Goal: Task Accomplishment & Management: Manage account settings

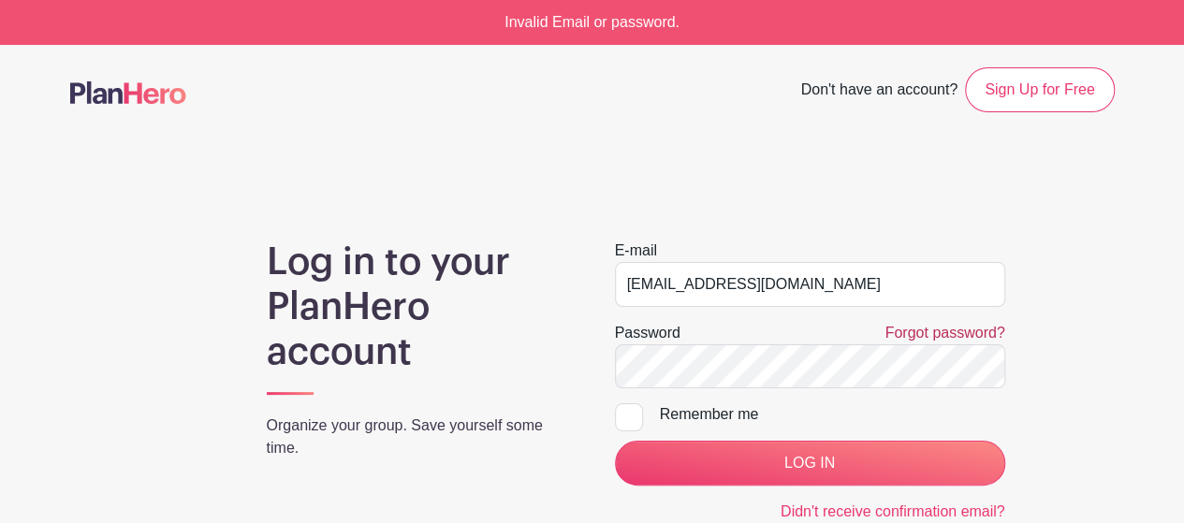
click at [973, 338] on link "Forgot password?" at bounding box center [945, 333] width 120 height 16
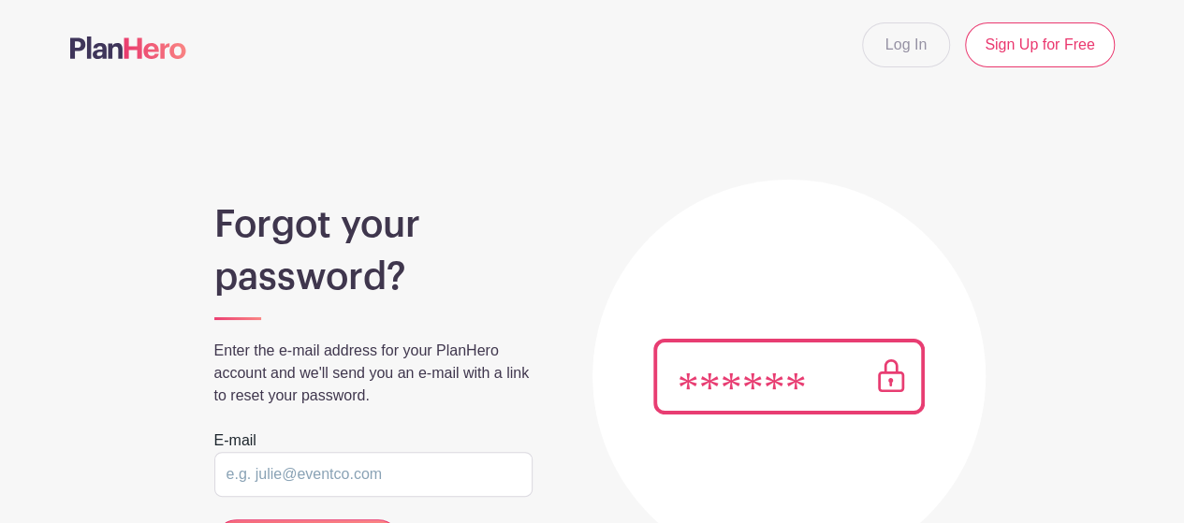
click at [506, 470] on input "email" at bounding box center [373, 474] width 318 height 45
type input "[EMAIL_ADDRESS][DOMAIN_NAME]"
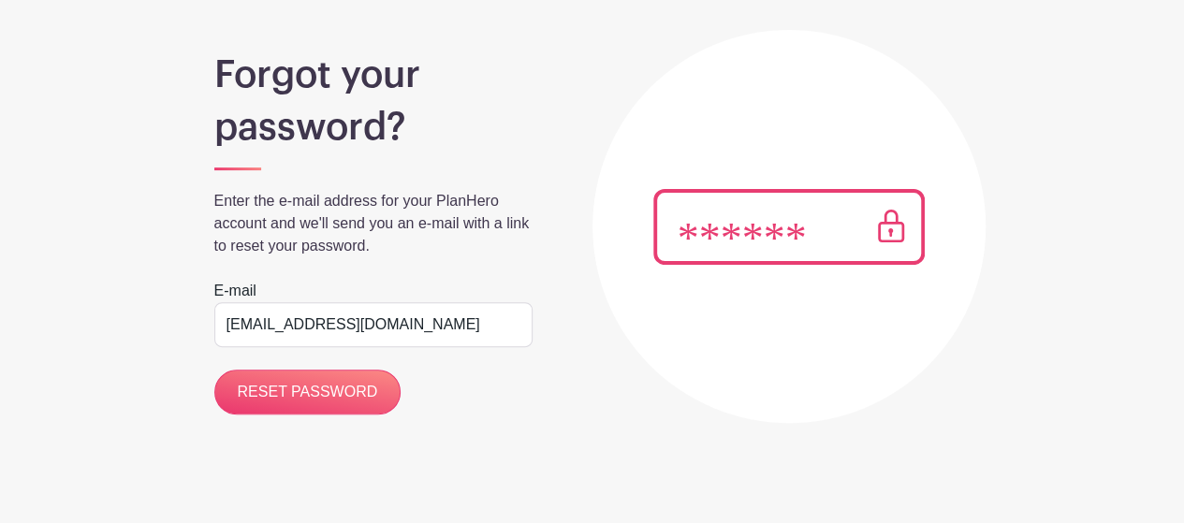
scroll to position [166, 0]
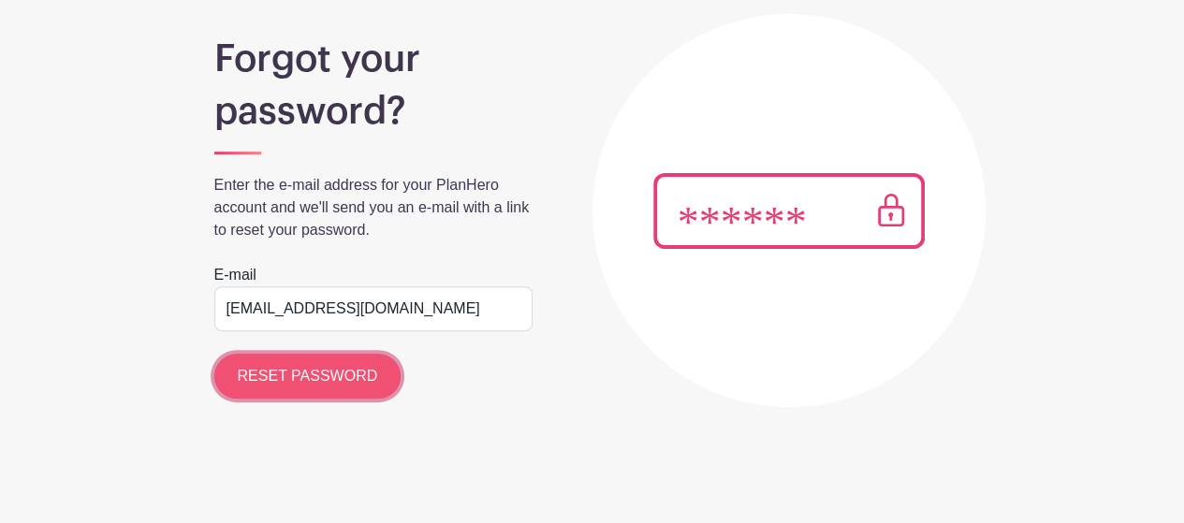
click at [317, 370] on input "RESET PASSWORD" at bounding box center [307, 376] width 187 height 45
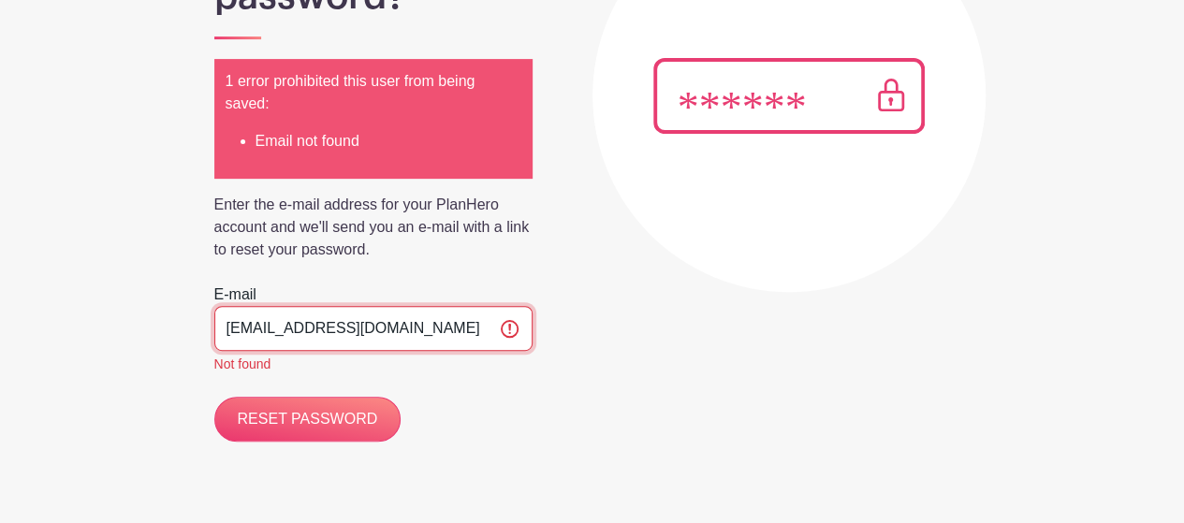
scroll to position [0, 0]
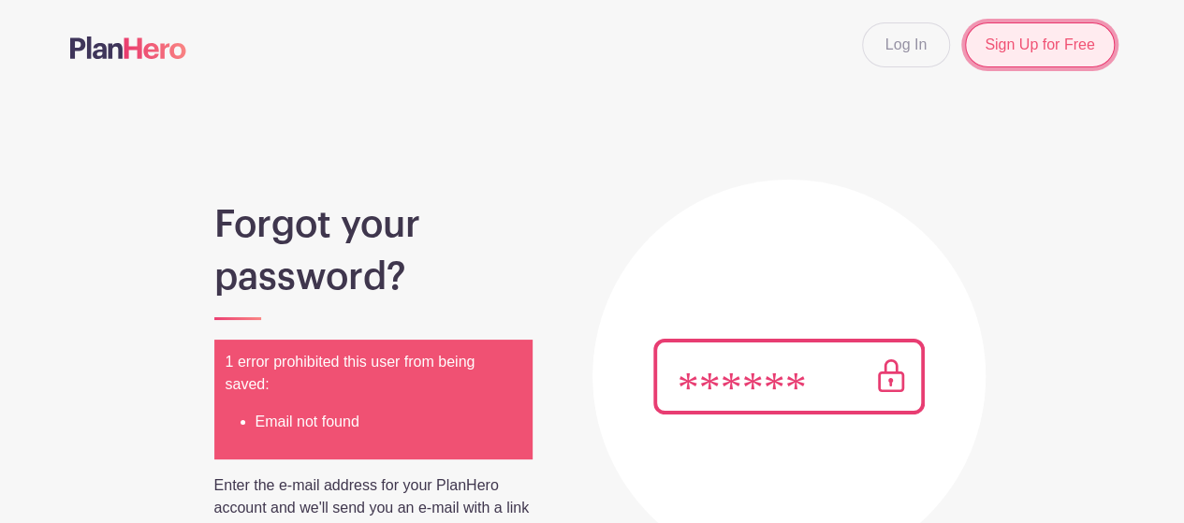
click at [1039, 56] on link "Sign Up for Free" at bounding box center [1039, 44] width 149 height 45
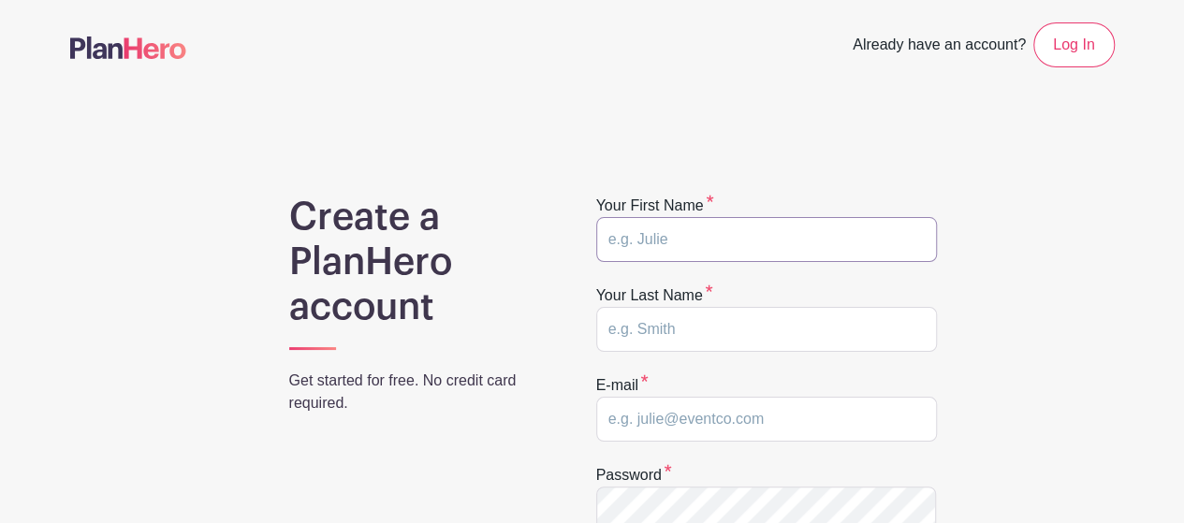
click at [676, 240] on input "text" at bounding box center [766, 239] width 341 height 45
type input "Marie"
type input "Milliner"
type input "mariemilliner@gmail.com"
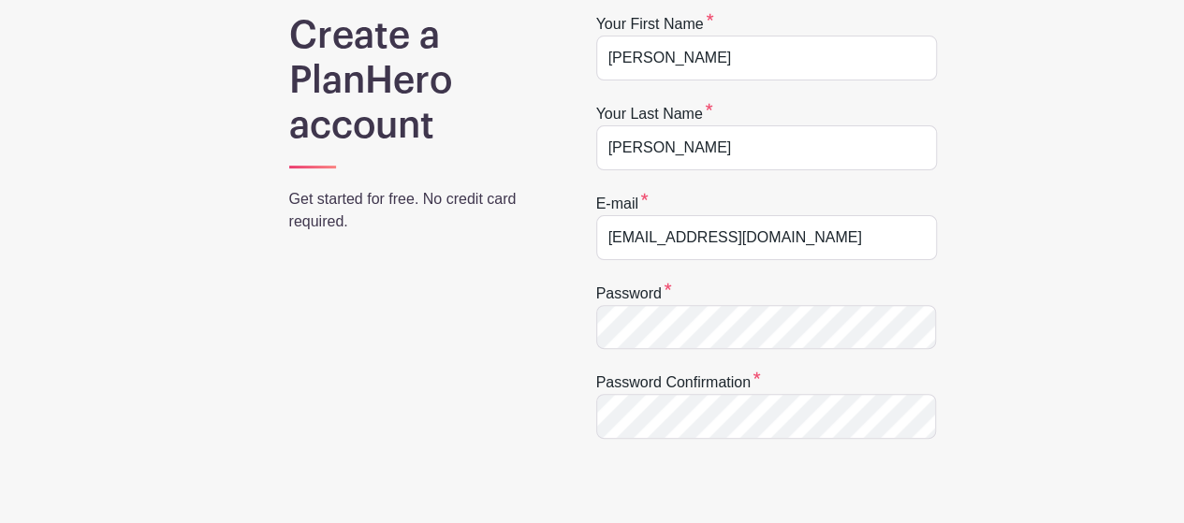
scroll to position [281, 0]
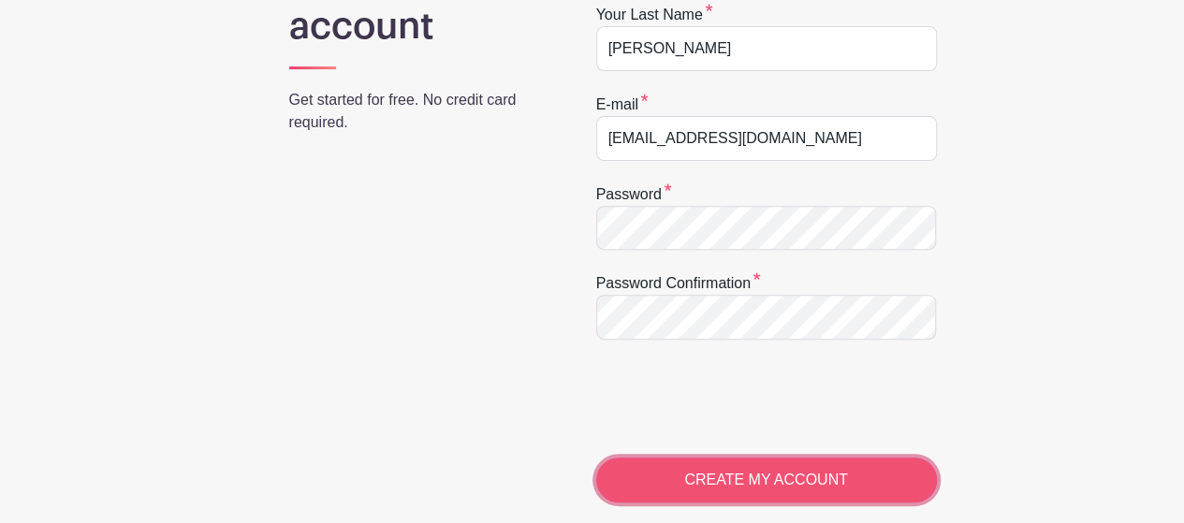
click at [753, 488] on input "CREATE MY ACCOUNT" at bounding box center [766, 480] width 341 height 45
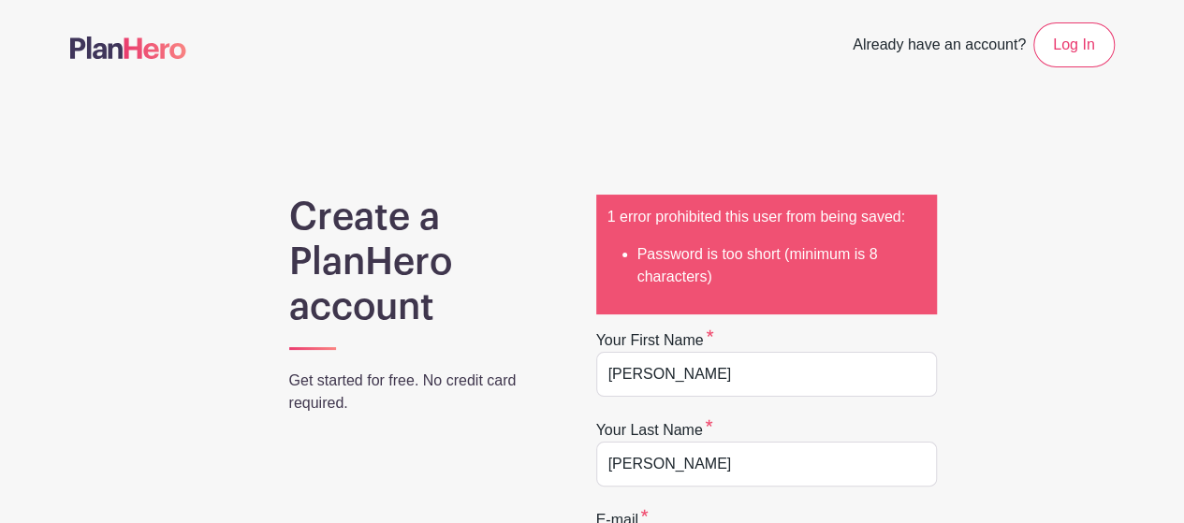
scroll to position [281, 0]
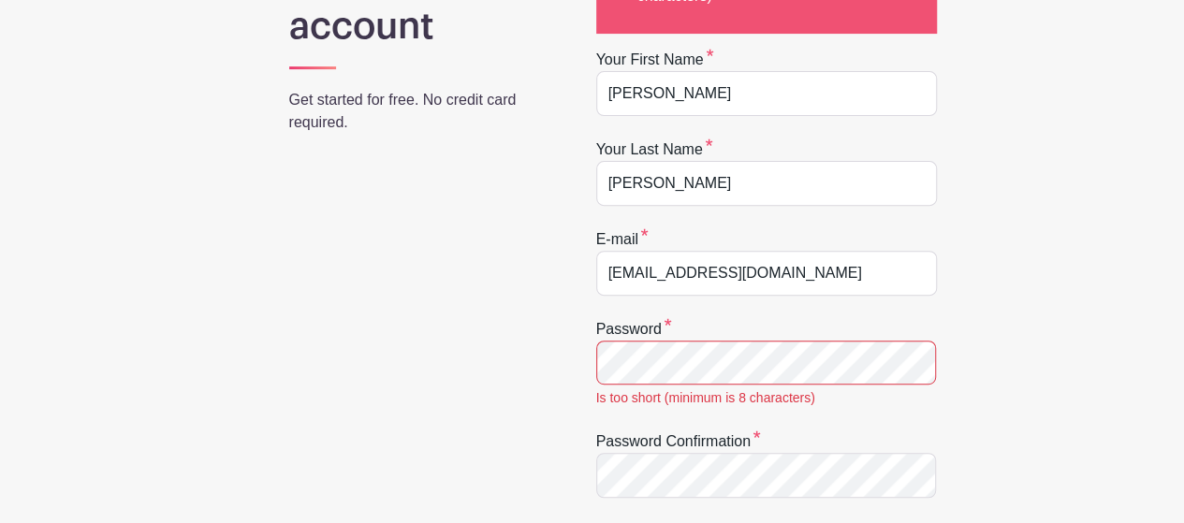
click at [1073, 271] on div "Create a PlanHero account Get started for free. No credit card required. 1 erro…" at bounding box center [592, 414] width 1045 height 1000
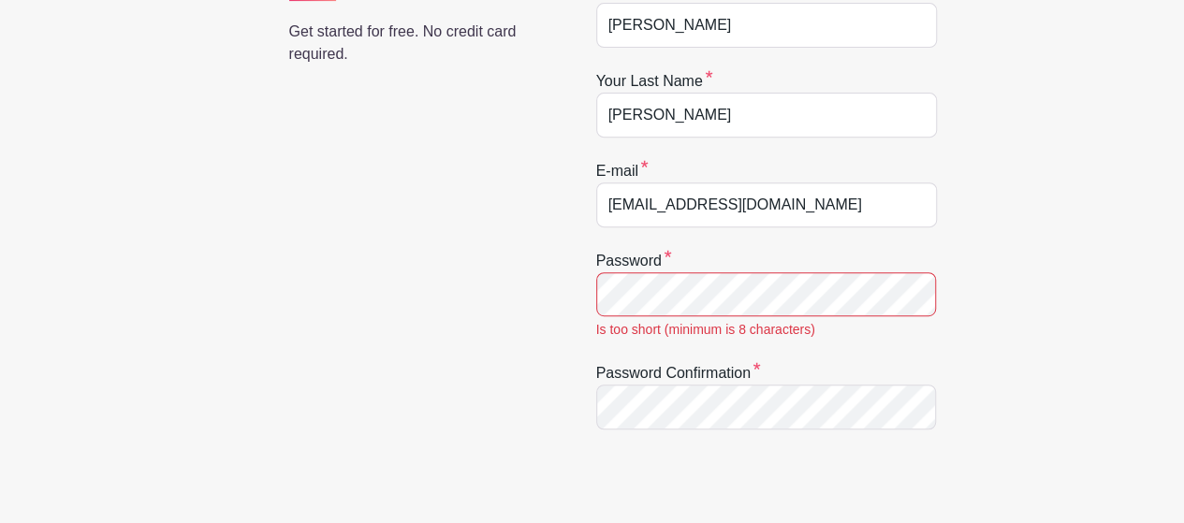
scroll to position [468, 0]
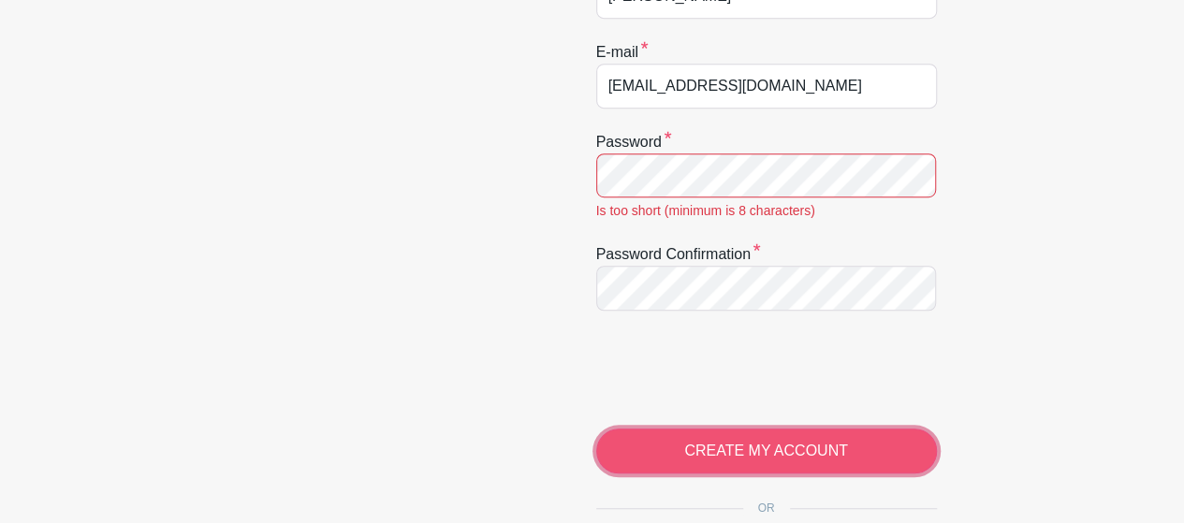
click at [795, 441] on input "CREATE MY ACCOUNT" at bounding box center [766, 451] width 341 height 45
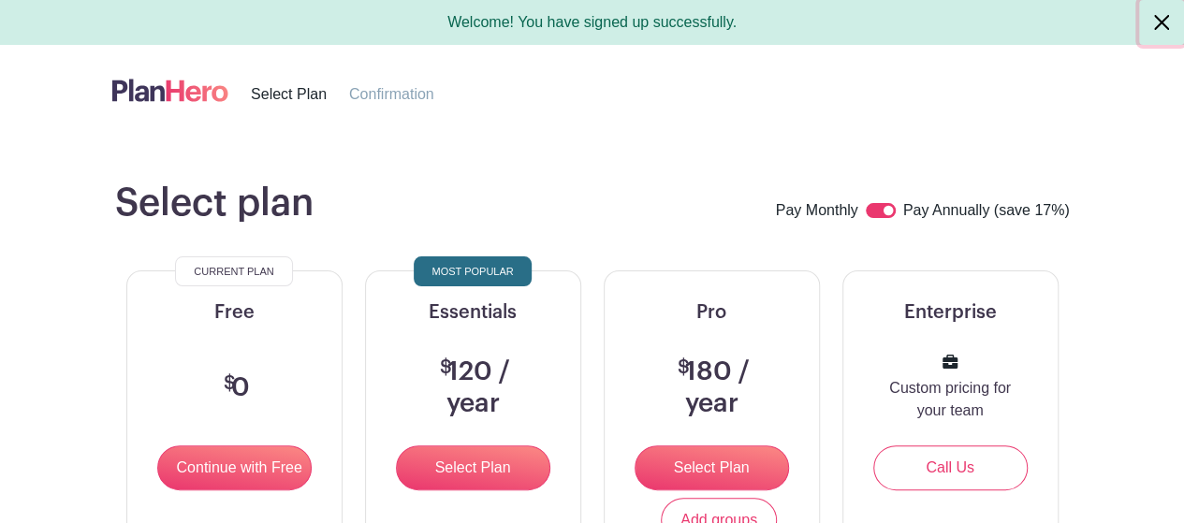
click at [1169, 23] on button "Close" at bounding box center [1162, 22] width 45 height 45
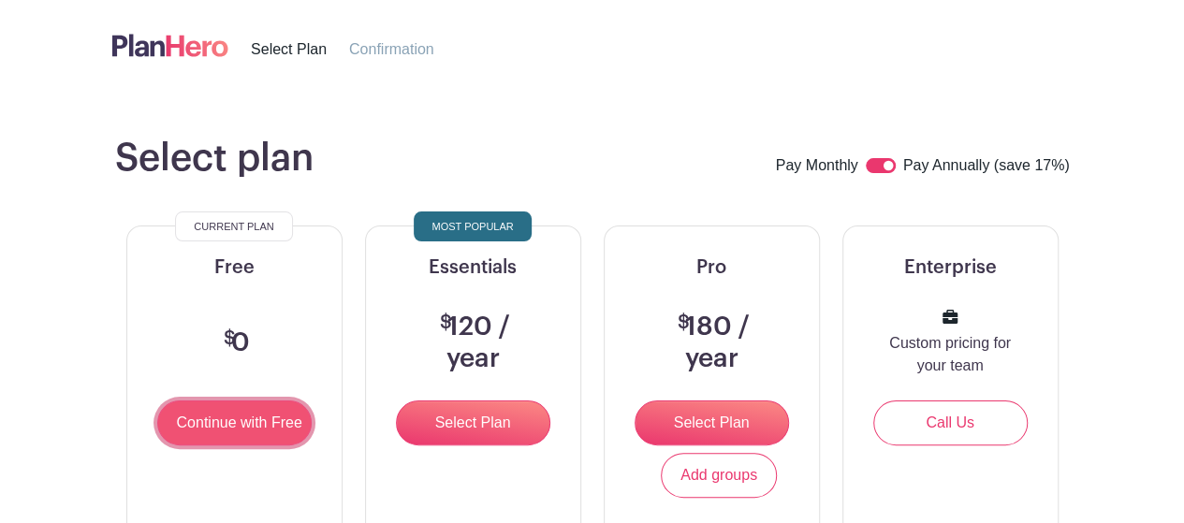
click at [250, 422] on input "Continue with Free" at bounding box center [234, 423] width 154 height 45
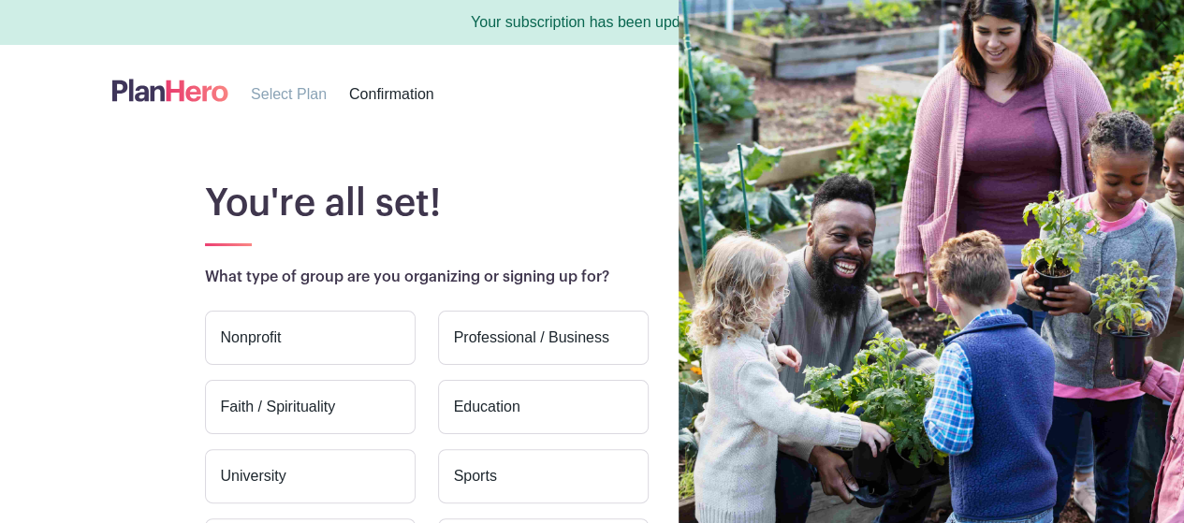
click at [279, 338] on label "Nonprofit" at bounding box center [310, 338] width 211 height 54
click at [0, 0] on input "Nonprofit" at bounding box center [0, 0] width 0 height 0
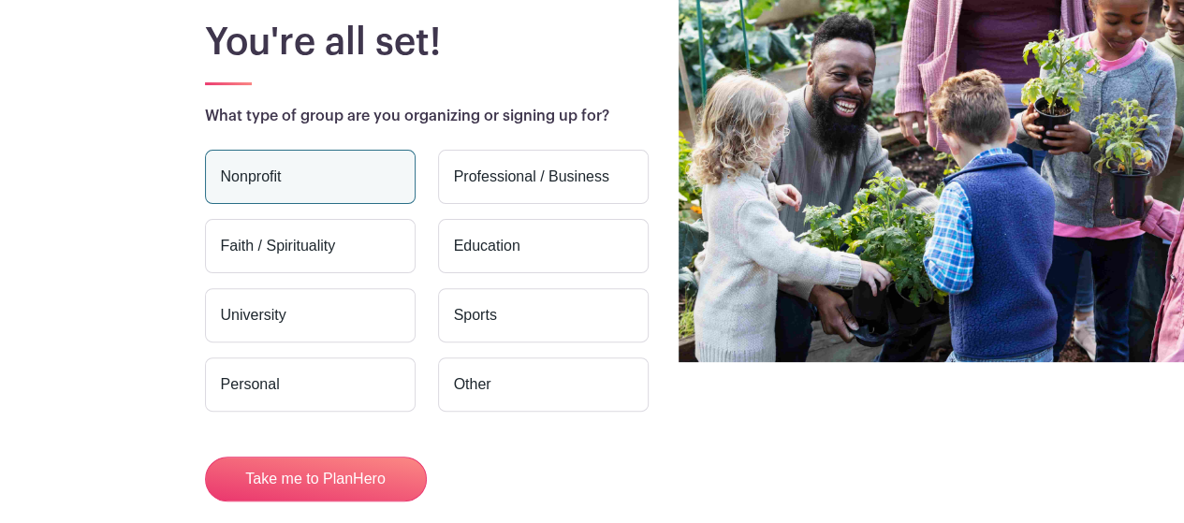
scroll to position [253, 0]
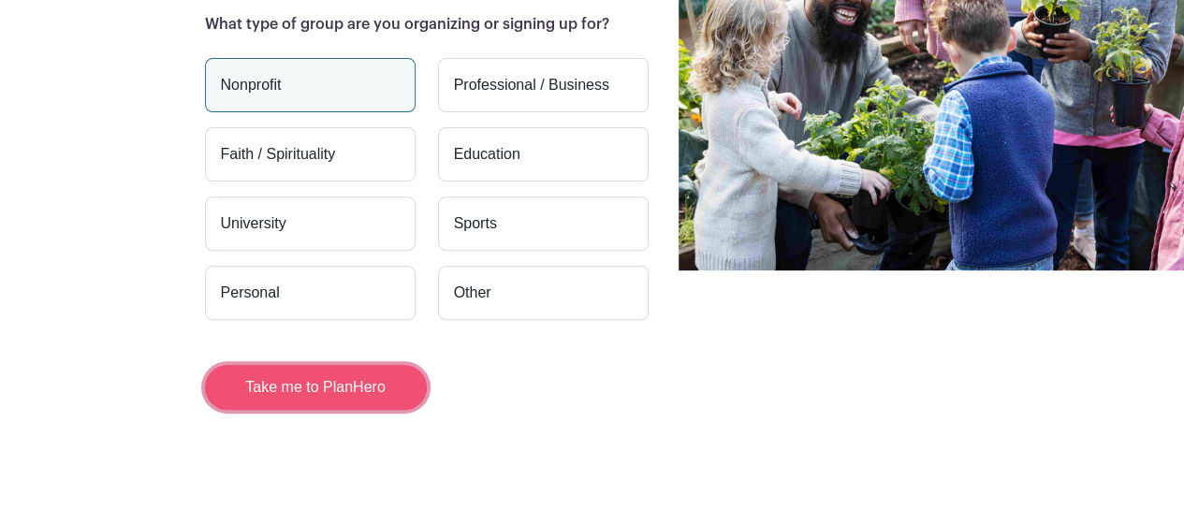
click at [331, 381] on button "Take me to PlanHero" at bounding box center [316, 387] width 222 height 45
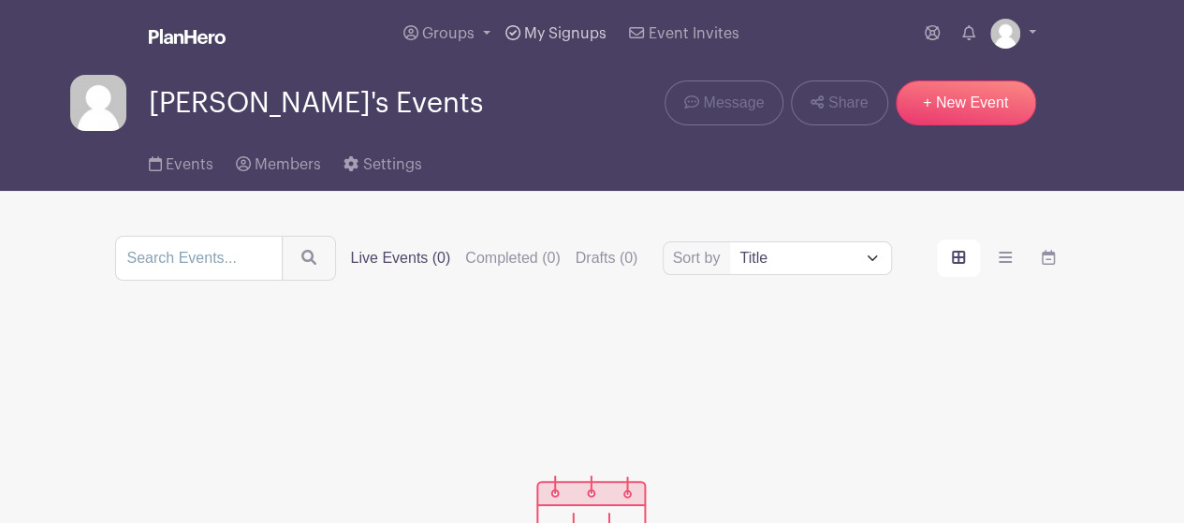
click at [561, 23] on link "My Signups" at bounding box center [556, 33] width 116 height 67
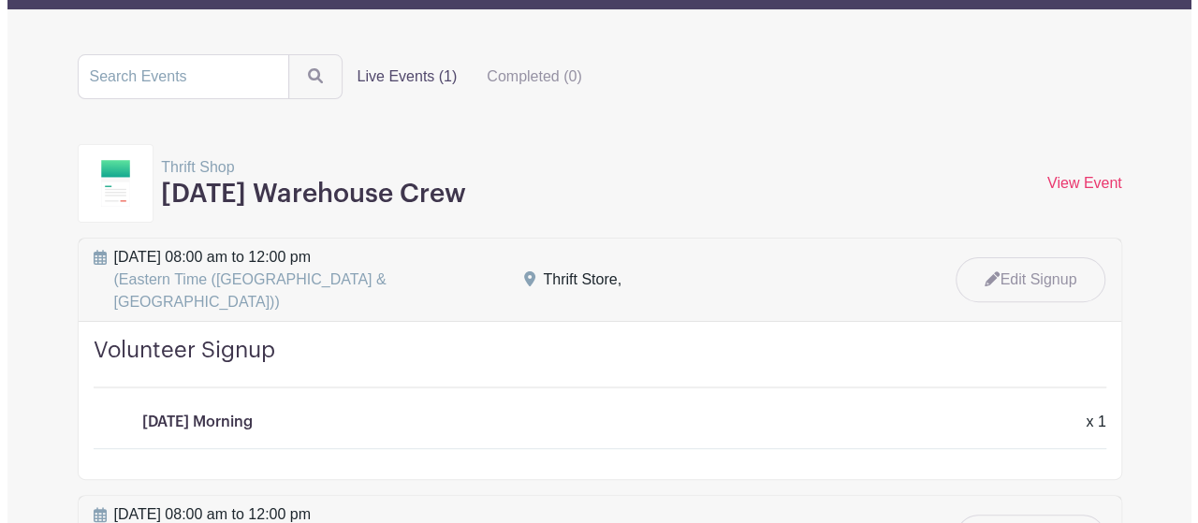
scroll to position [94, 0]
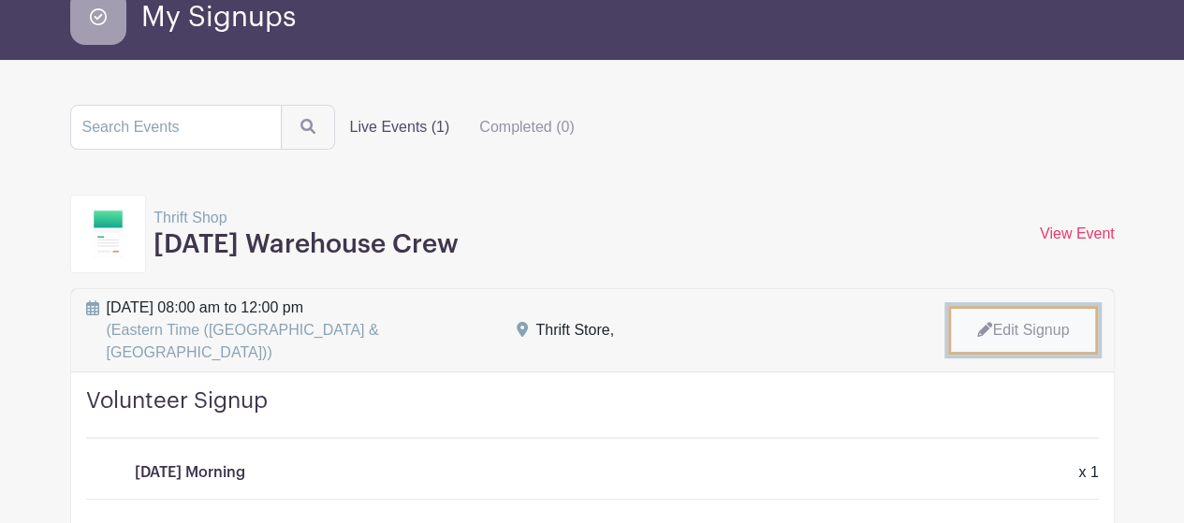
click at [1037, 316] on link "Edit Signup" at bounding box center [1023, 330] width 150 height 49
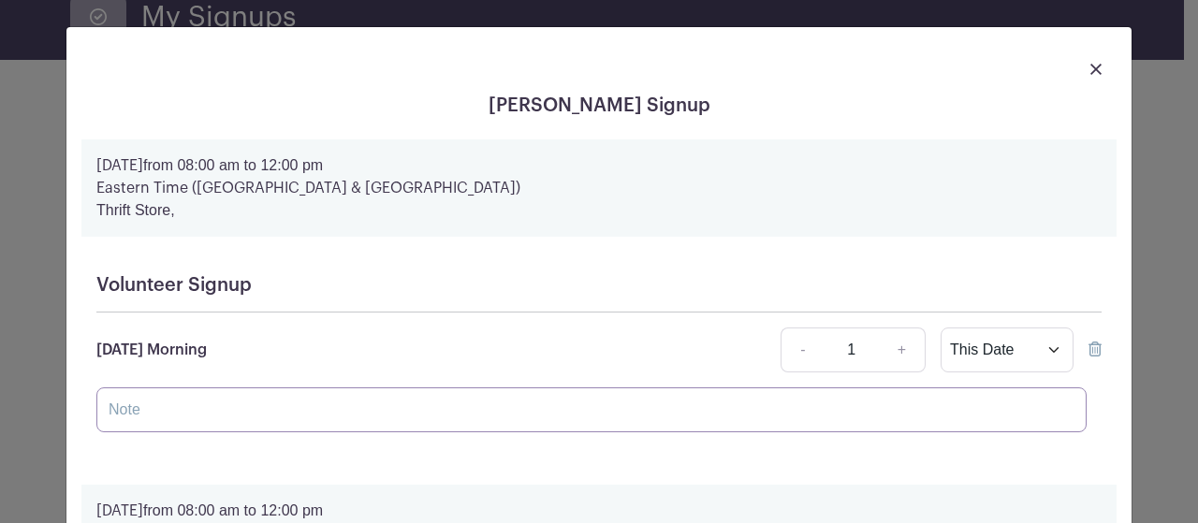
click at [149, 409] on input "text" at bounding box center [591, 410] width 991 height 45
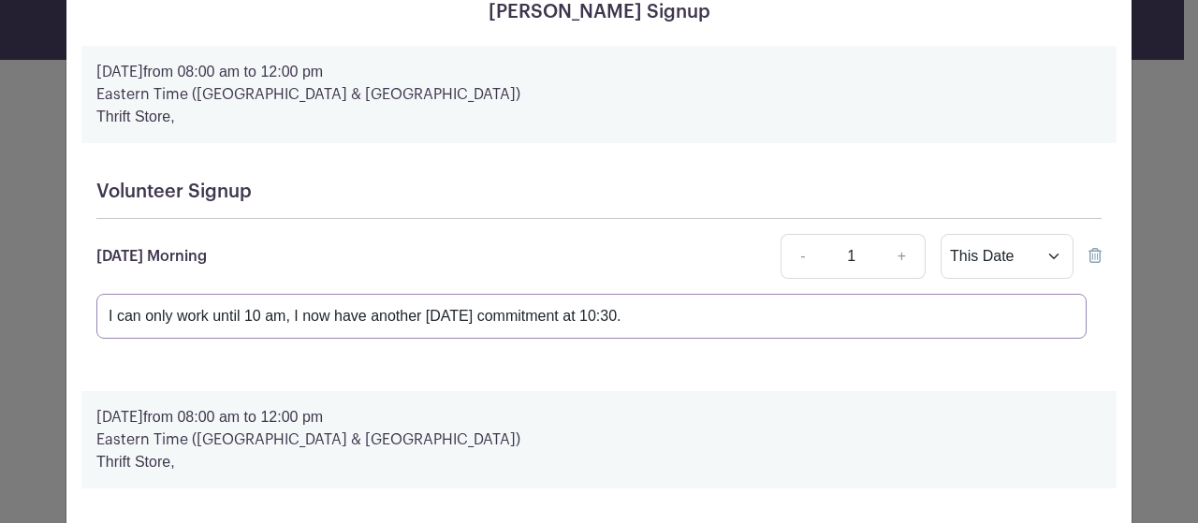
type input "I can only work until 10 am, I now have another Ascension commitment at 10:30."
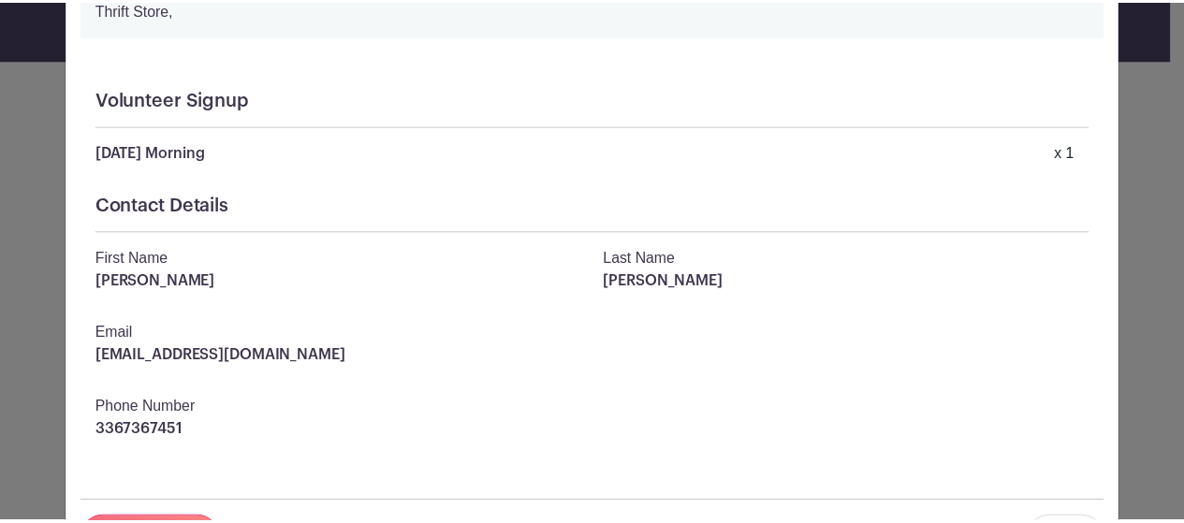
scroll to position [544, 0]
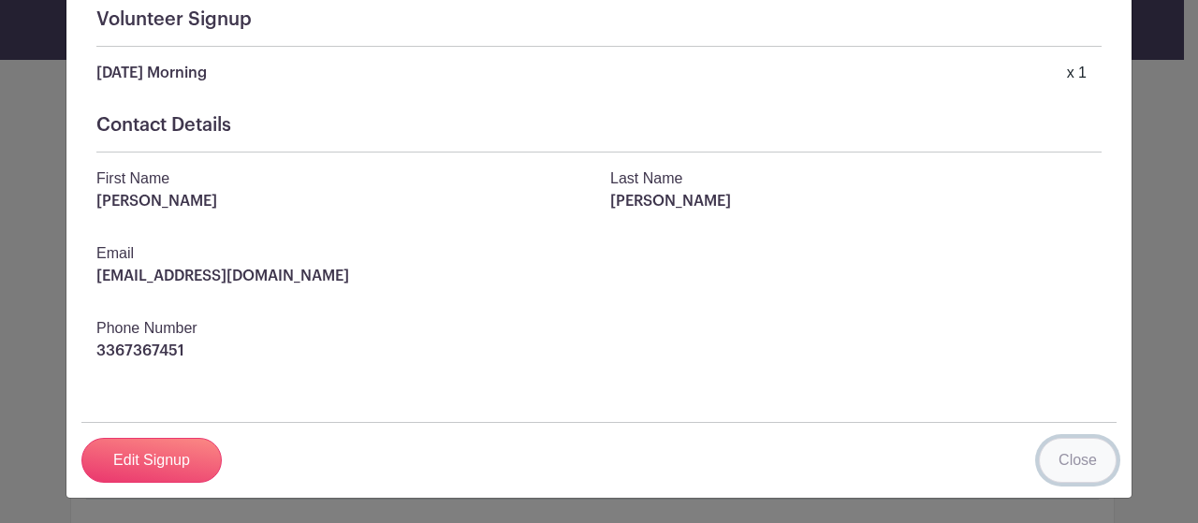
click at [1088, 462] on link "Close" at bounding box center [1078, 460] width 78 height 45
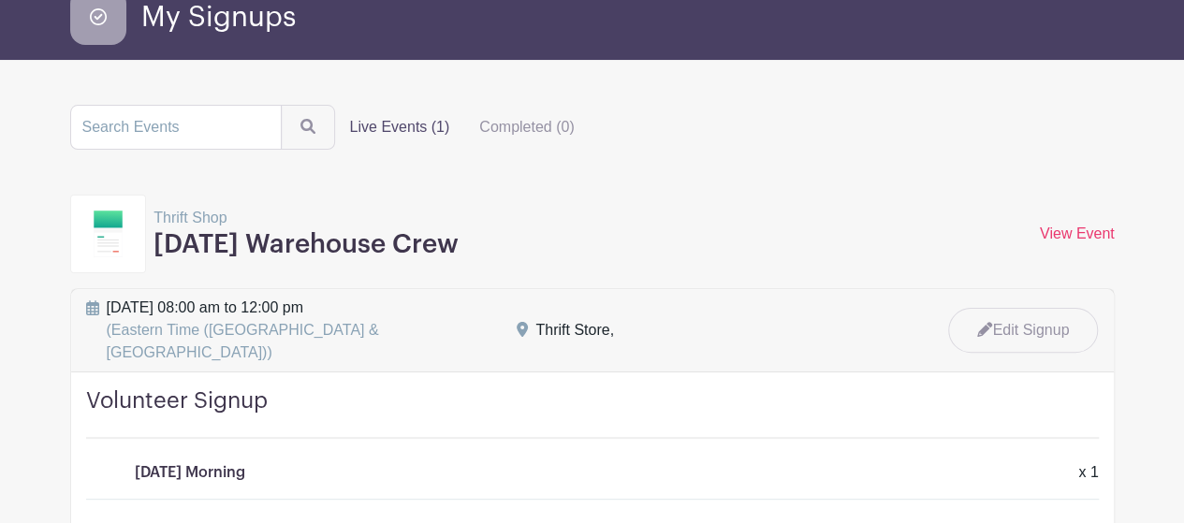
click at [114, 226] on img at bounding box center [109, 234] width 30 height 47
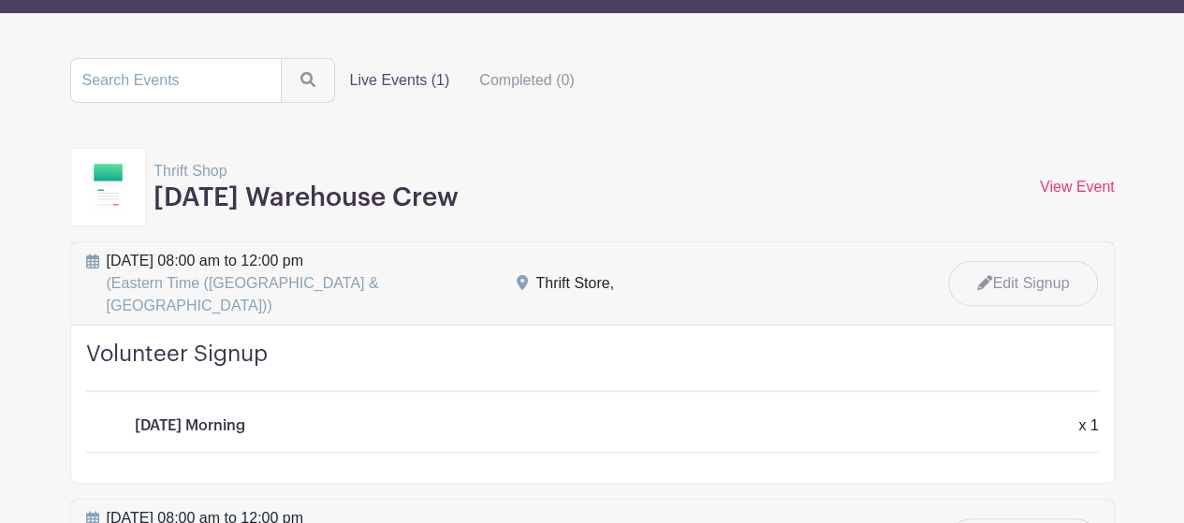
scroll to position [0, 0]
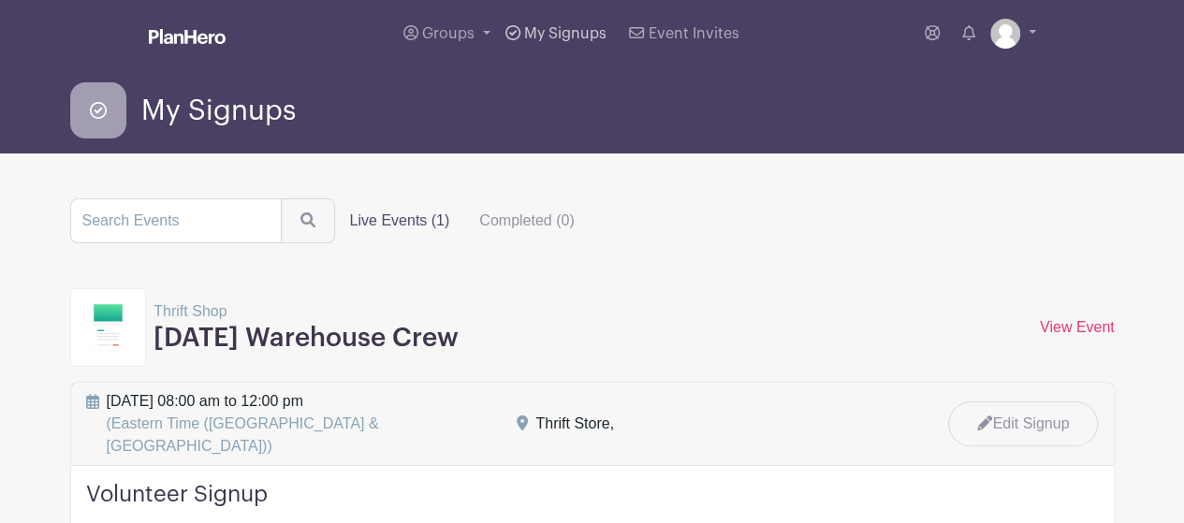
click at [552, 31] on span "My Signups" at bounding box center [565, 33] width 82 height 15
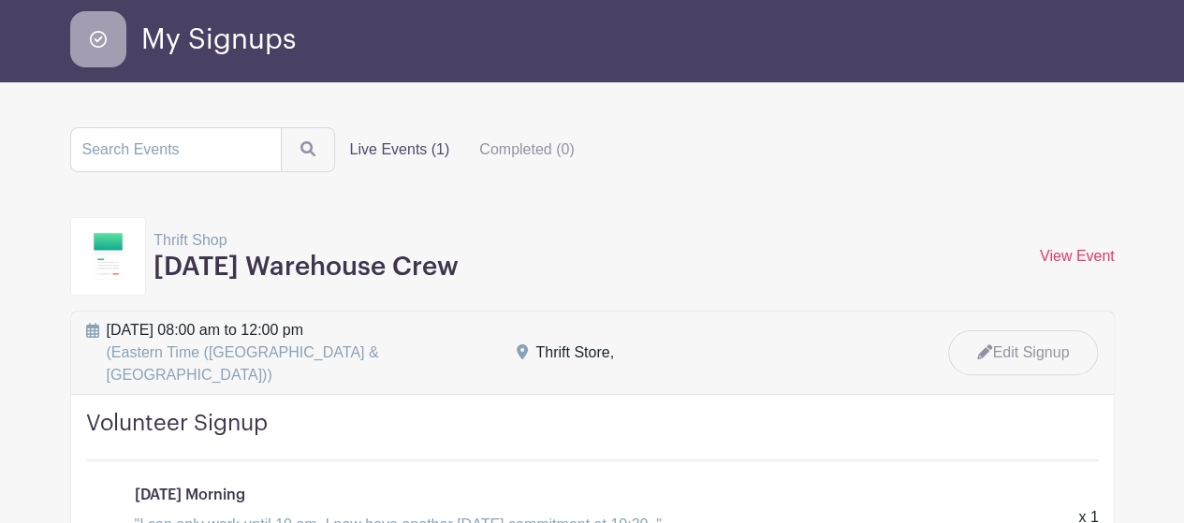
scroll to position [4, 0]
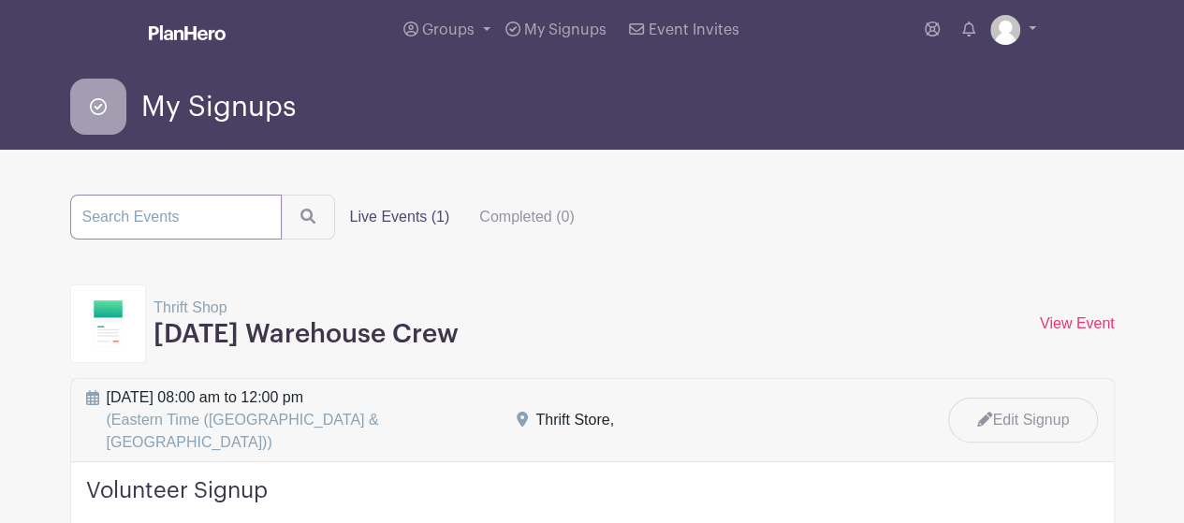
click at [264, 224] on input "search" at bounding box center [176, 217] width 212 height 45
type input "saturday warehouse crew"
click at [281, 195] on button "submit" at bounding box center [308, 217] width 54 height 45
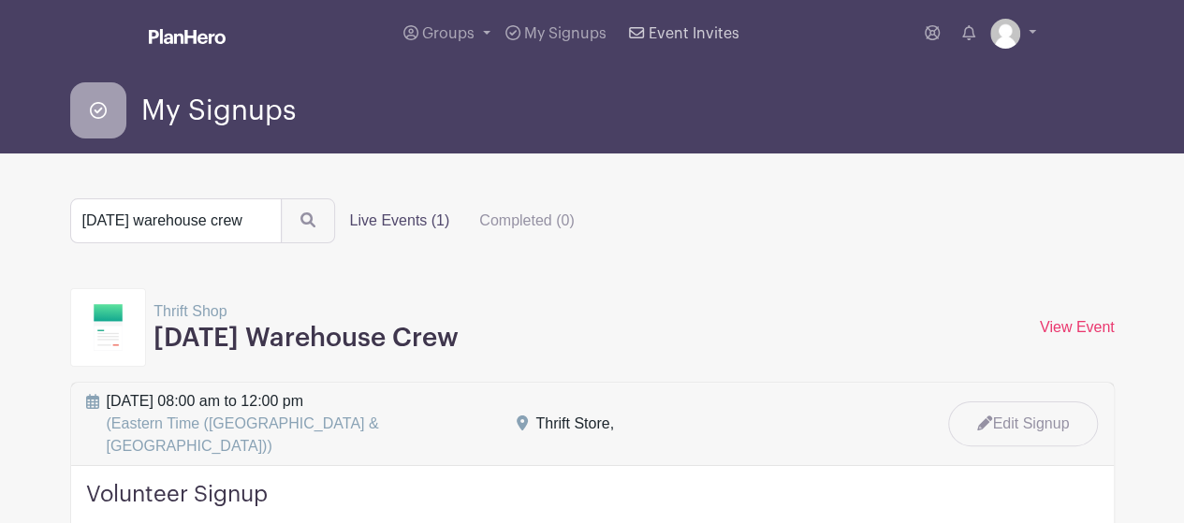
click at [689, 35] on span "Event Invites" at bounding box center [694, 33] width 91 height 15
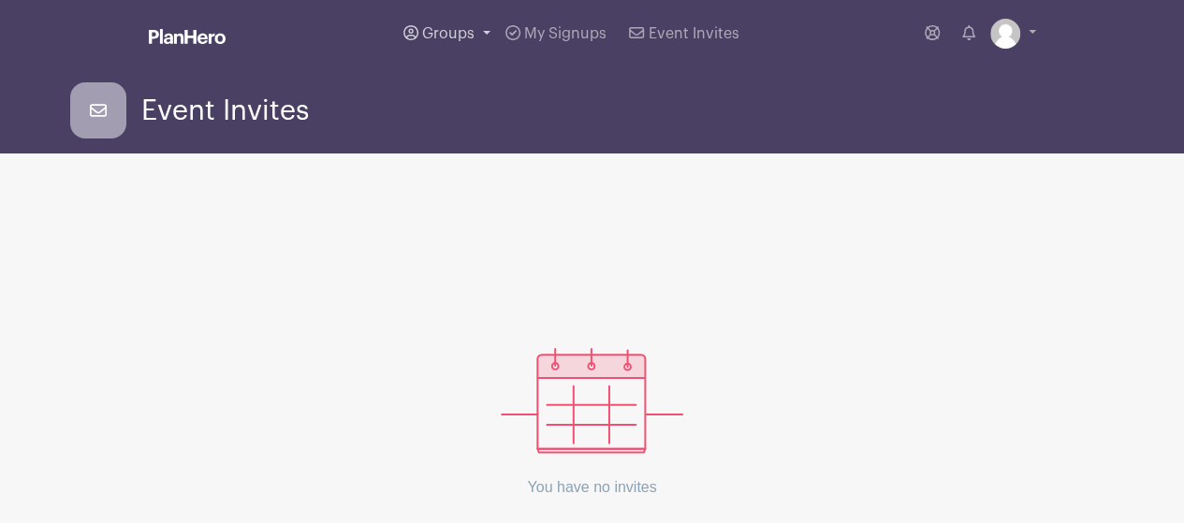
click at [486, 32] on link "Groups" at bounding box center [447, 33] width 102 height 67
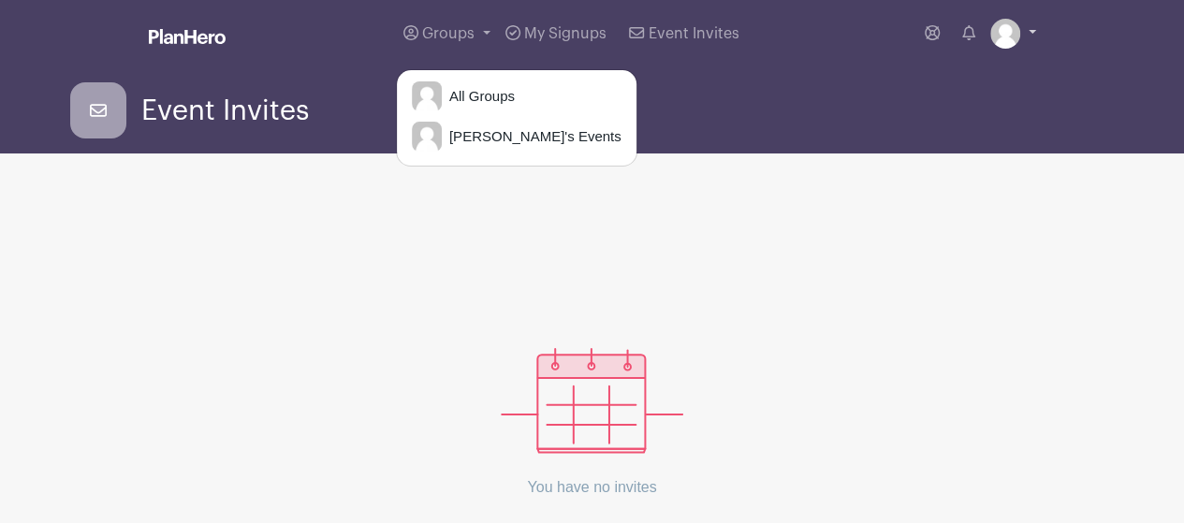
click at [1033, 35] on link at bounding box center [1014, 34] width 46 height 30
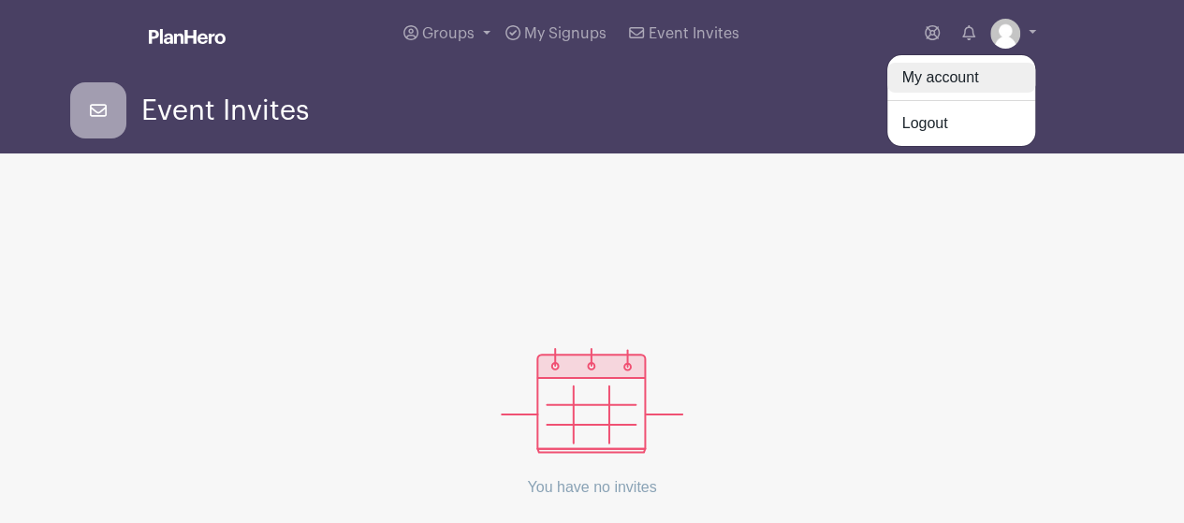
click at [972, 77] on link "My account" at bounding box center [962, 78] width 148 height 30
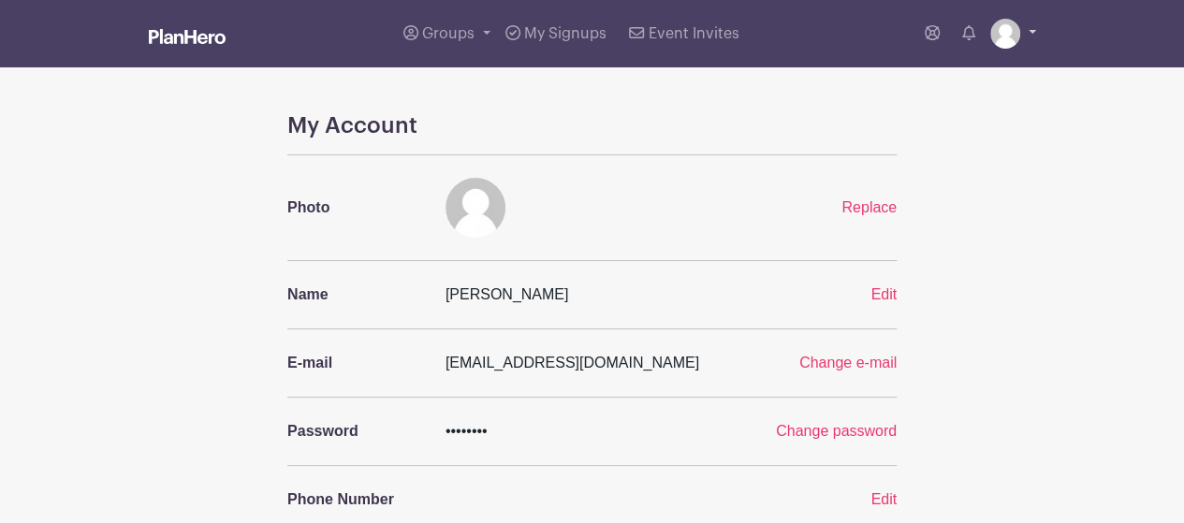
click at [1035, 25] on link at bounding box center [1014, 34] width 46 height 30
click at [934, 119] on link "Logout" at bounding box center [962, 124] width 148 height 30
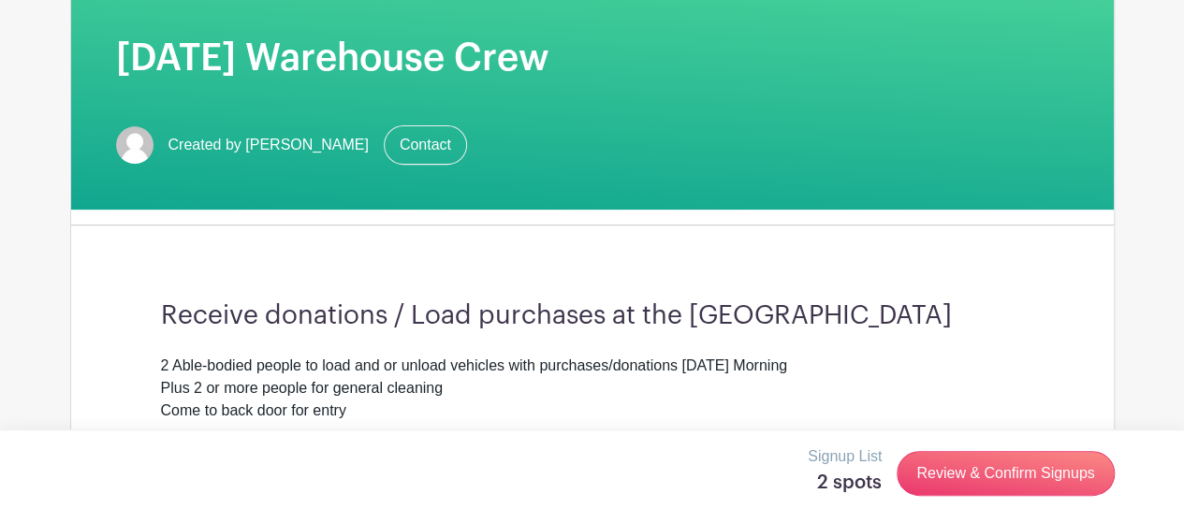
scroll to position [281, 0]
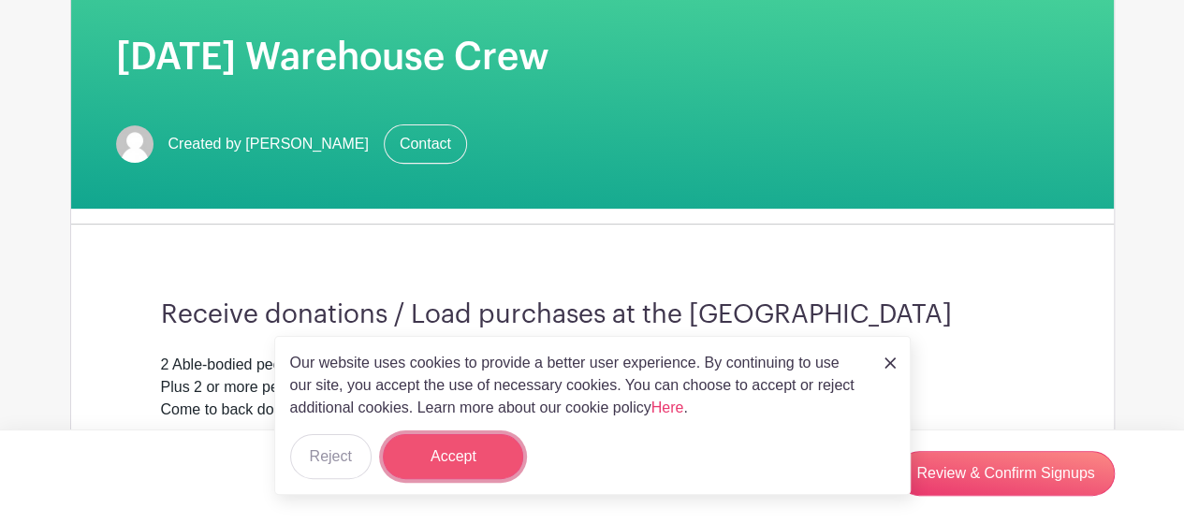
click at [437, 454] on button "Accept" at bounding box center [453, 456] width 140 height 45
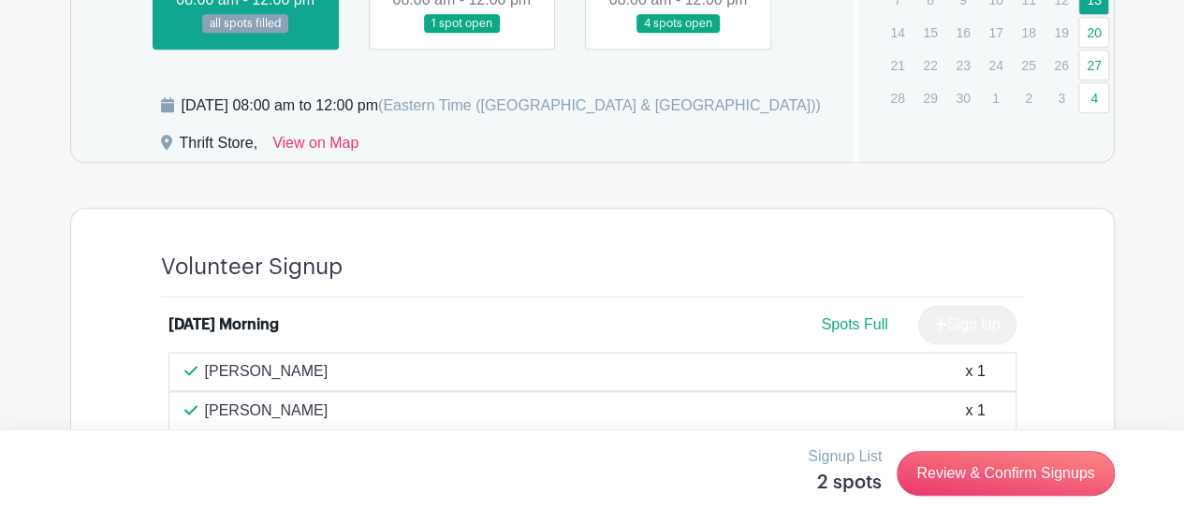
scroll to position [875, 0]
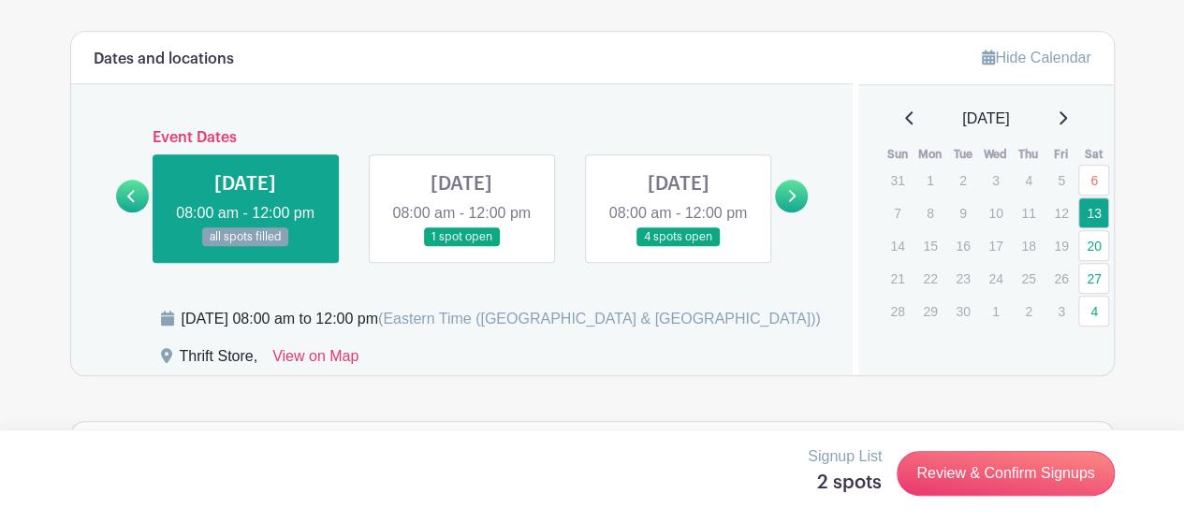
click at [462, 247] on link at bounding box center [462, 247] width 0 height 0
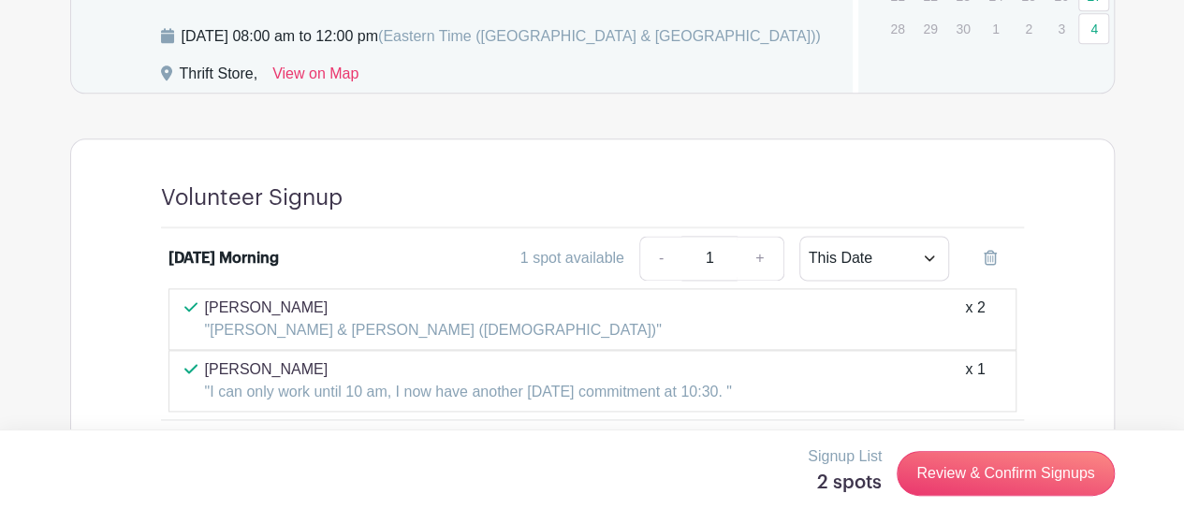
scroll to position [864, 0]
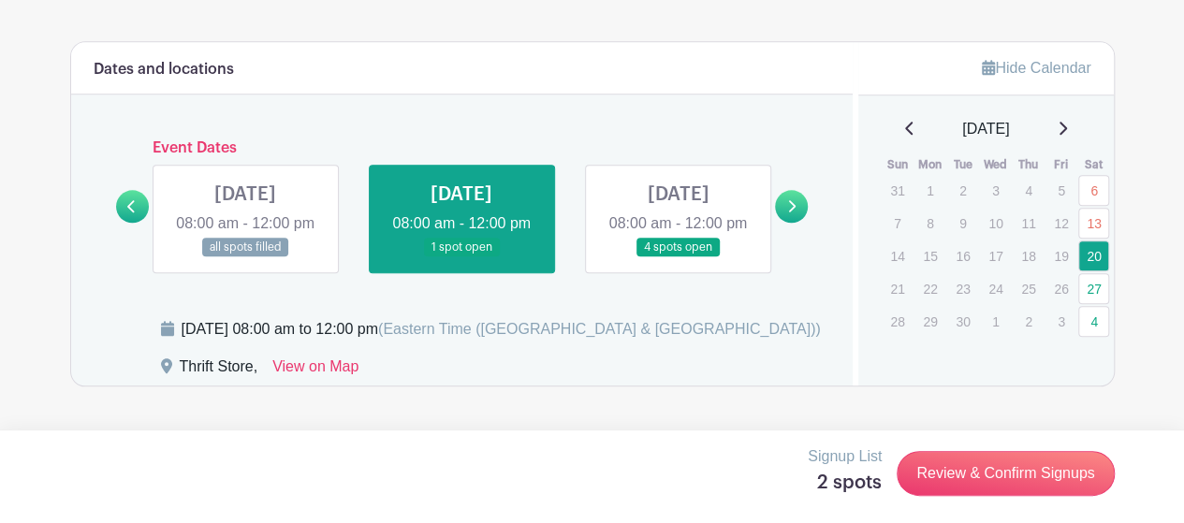
click at [678, 257] on link at bounding box center [678, 257] width 0 height 0
